Goal: Task Accomplishment & Management: Manage account settings

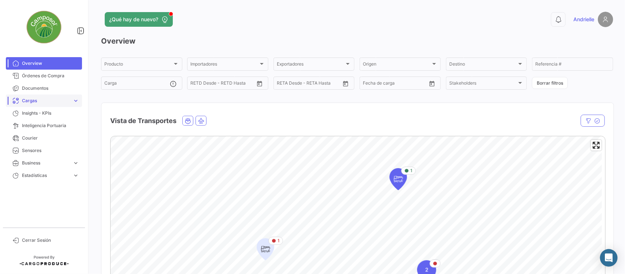
click at [41, 101] on span "Cargas" at bounding box center [46, 100] width 48 height 7
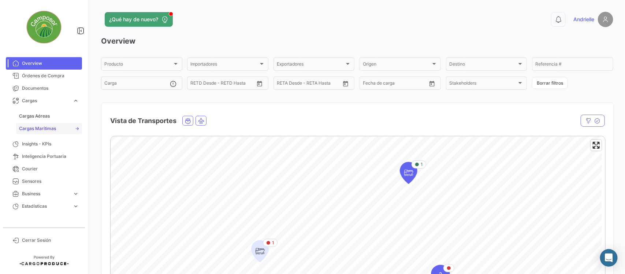
click at [51, 128] on span "Cargas Marítimas" at bounding box center [37, 128] width 37 height 7
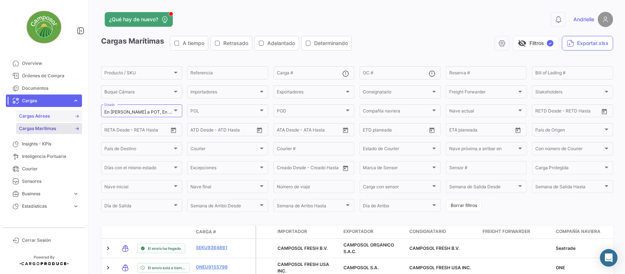
click at [54, 115] on link "Cargas Aéreas" at bounding box center [49, 116] width 66 height 11
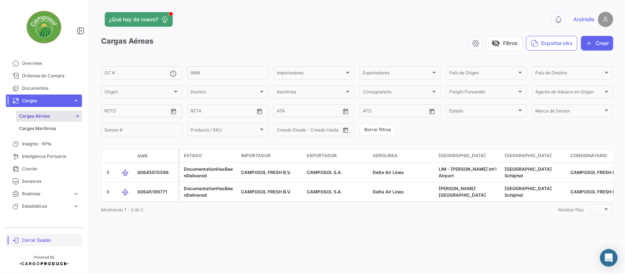
click at [45, 239] on span "Cerrar Sesión" at bounding box center [50, 240] width 57 height 7
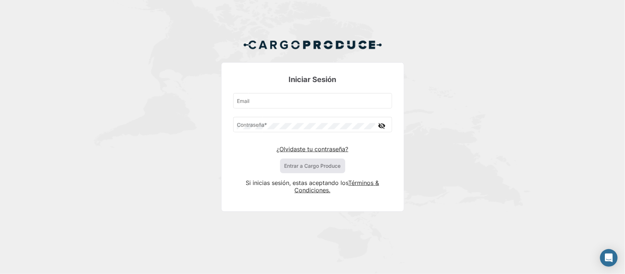
type input "[EMAIL_ADDRESS][DOMAIN_NAME]"
click at [304, 163] on button "Entrar a Cargo Produce" at bounding box center [312, 165] width 65 height 15
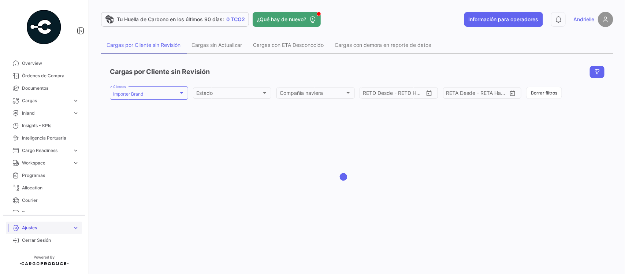
click at [46, 226] on span "Ajustes" at bounding box center [46, 227] width 48 height 7
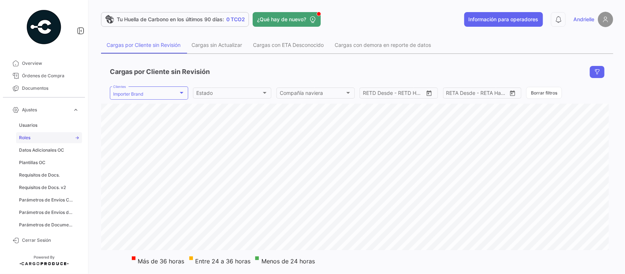
click at [31, 140] on link "Roles" at bounding box center [49, 137] width 66 height 11
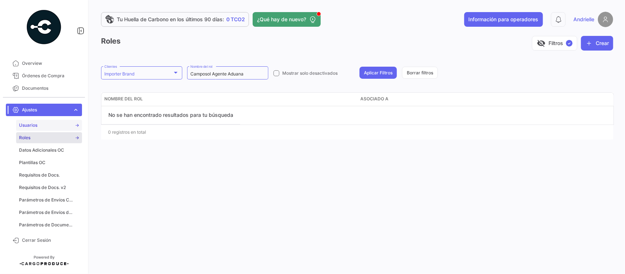
click at [44, 124] on link "Usuarios" at bounding box center [49, 125] width 66 height 11
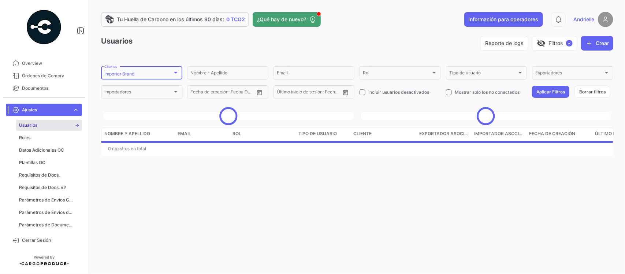
click at [164, 71] on div "Importer Brand Clientes" at bounding box center [141, 72] width 75 height 14
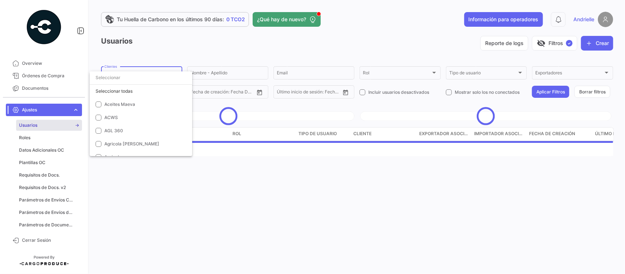
scroll to position [1684, 0]
click at [117, 94] on span "Importer Brand" at bounding box center [155, 92] width 102 height 7
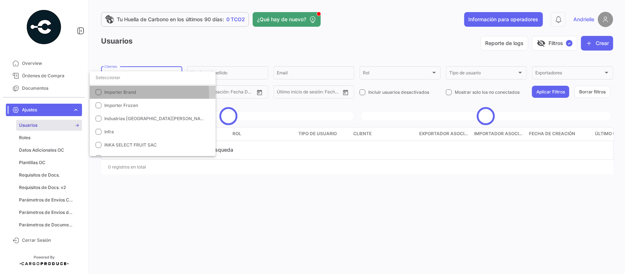
drag, startPoint x: 145, startPoint y: 45, endPoint x: 167, endPoint y: 45, distance: 21.6
click at [145, 45] on div at bounding box center [312, 137] width 625 height 274
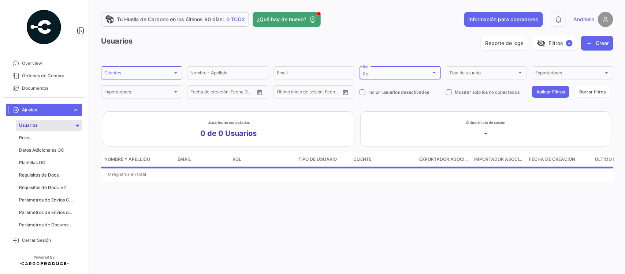
click at [365, 71] on span "Rol" at bounding box center [366, 73] width 7 height 5
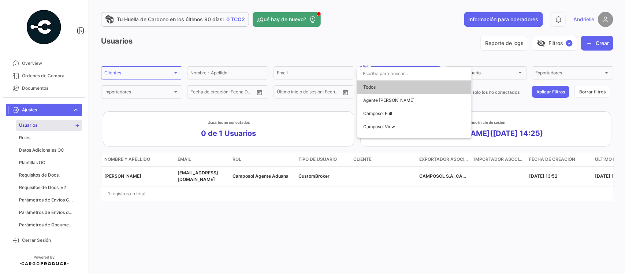
click at [365, 49] on div at bounding box center [312, 137] width 625 height 274
